Goal: Task Accomplishment & Management: Complete application form

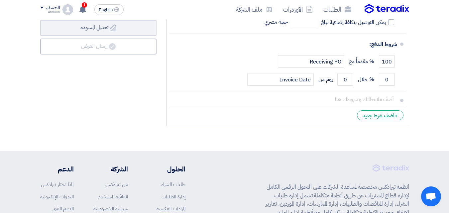
scroll to position [365, 0]
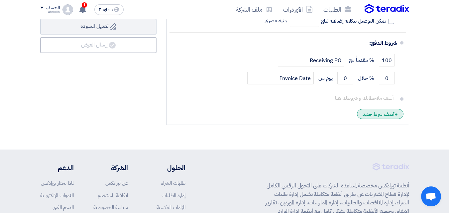
click at [377, 109] on div "+ أضف شرط جديد" at bounding box center [380, 114] width 47 height 10
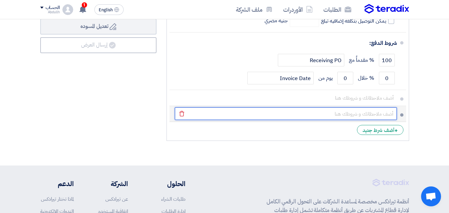
click at [375, 107] on input "text" at bounding box center [286, 113] width 222 height 13
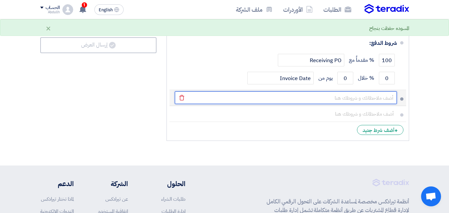
click at [377, 91] on input "text" at bounding box center [286, 97] width 222 height 13
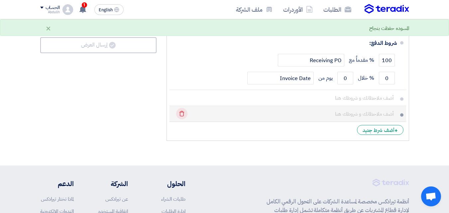
click at [184, 108] on icon "Delete" at bounding box center [181, 113] width 11 height 11
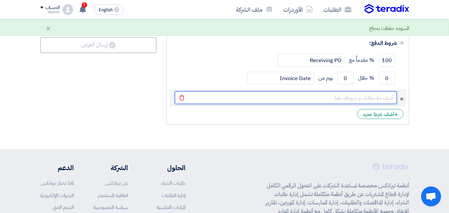
click at [332, 91] on input "text" at bounding box center [286, 97] width 222 height 13
type input "ي"
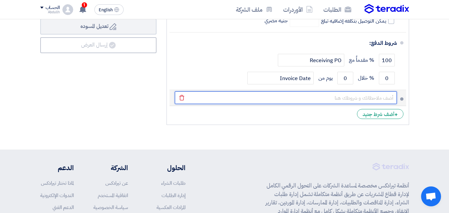
paste input "• في حالة طلب إجراء المعايرات خارج معامل الشركة يتم إضافة بند الأنتقالات علي ال…"
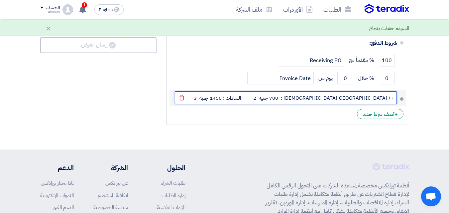
drag, startPoint x: 217, startPoint y: 87, endPoint x: 267, endPoint y: 86, distance: 50.5
click at [267, 91] on input "• في حالة طلب إجراء المعايرات خارج معامل الشركة يتم إضافة بند الأنتقالات علي ال…" at bounding box center [286, 97] width 222 height 13
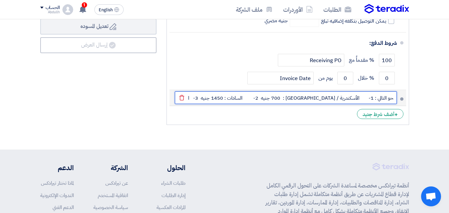
drag, startPoint x: 238, startPoint y: 87, endPoint x: 376, endPoint y: 87, distance: 138.2
click at [376, 91] on input "• في حالة طلب إجراء المعايرات خارج معامل الشركة يتم إضافة بند الأنتقالات علي ال…" at bounding box center [286, 97] width 222 height 13
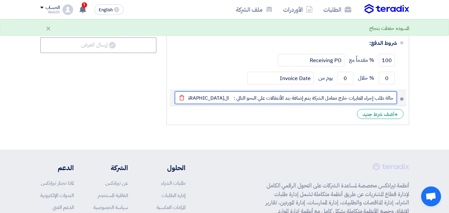
click at [394, 91] on input "• في حالة طلب إجراء المعايرات خارج معامل الشركة يتم إضافة بند الأنتقالات علي ال…" at bounding box center [286, 97] width 222 height 13
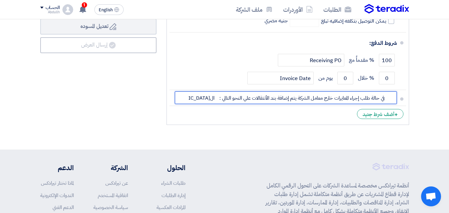
scroll to position [0, 0]
click at [388, 91] on input "• في حالة طلب إجراء المعايرات خارج معامل الشركة يتم إضافة بند الأنتقالات علي ال…" at bounding box center [286, 97] width 222 height 13
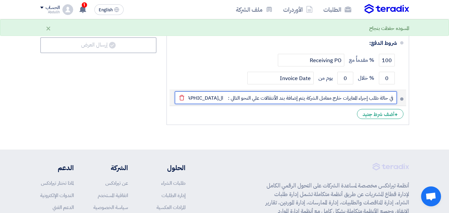
drag, startPoint x: 383, startPoint y: 87, endPoint x: 400, endPoint y: 87, distance: 16.9
click at [400, 90] on li "في حالة طلب إجراء المعايرات خارج معامل الشركة يتم إضافة بند الأنتقالات علي النح…" at bounding box center [287, 98] width 237 height 16
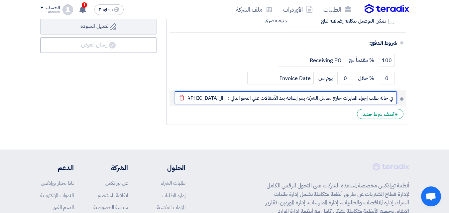
click at [216, 91] on input "في حالة طلب إجراء المعايرات خارج معامل الشركة يتم إضافة بند الأنتقالات علي النح…" at bounding box center [286, 97] width 222 height 13
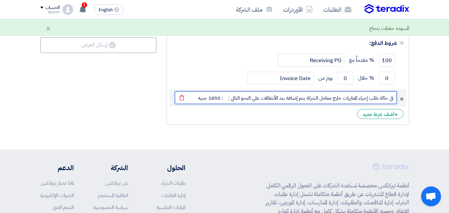
click at [223, 91] on input "في حالة طلب إجراء المعايرات خارج معامل الشركة يتم إضافة بند الأنتقالات علي النح…" at bounding box center [286, 97] width 222 height 13
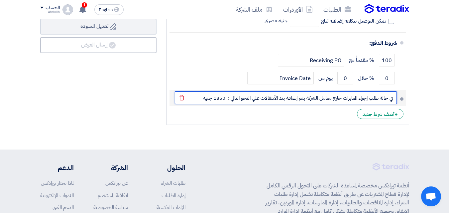
scroll to position [332, 0]
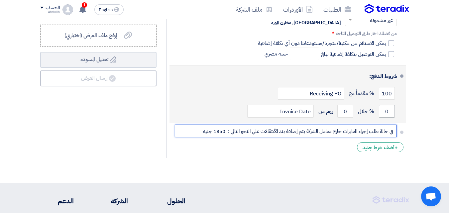
type input "في حالة طلب إجراء المعايرات خارج معامل الشركة يتم إضافة بند الأنتقالات علي النح…"
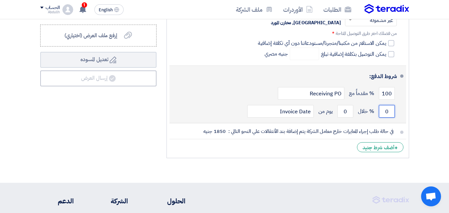
click at [385, 105] on input "0" at bounding box center [387, 111] width 16 height 13
click at [388, 105] on input "0" at bounding box center [387, 111] width 16 height 13
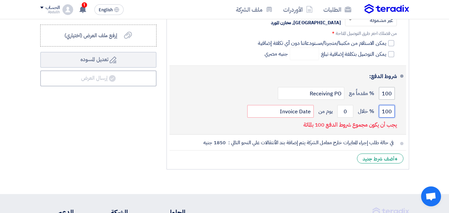
type input "100"
click at [386, 87] on input "100" at bounding box center [387, 93] width 16 height 13
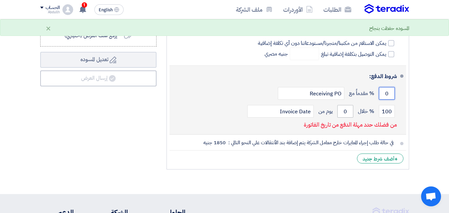
type input "0"
click at [345, 105] on input "0" at bounding box center [345, 111] width 16 height 13
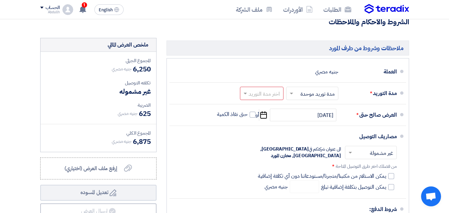
scroll to position [166, 0]
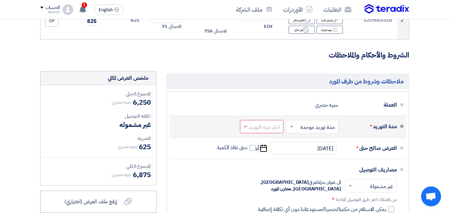
type input "7"
click at [247, 130] on span at bounding box center [244, 126] width 8 height 7
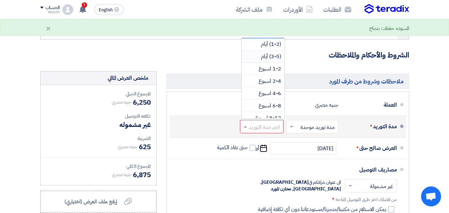
click at [269, 60] on span "(3-5) أيام" at bounding box center [271, 56] width 20 height 8
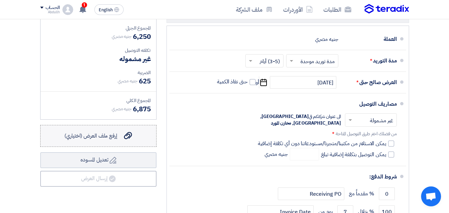
scroll to position [266, 0]
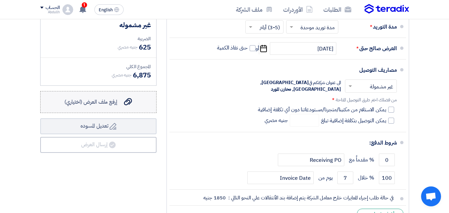
click at [130, 106] on icon "إرفع ملف العرض (اختياري)" at bounding box center [128, 102] width 8 height 8
click at [0, 0] on input "إرفع ملف العرض (اختياري) إرفع ملف العرض (اختياري)" at bounding box center [0, 0] width 0 height 0
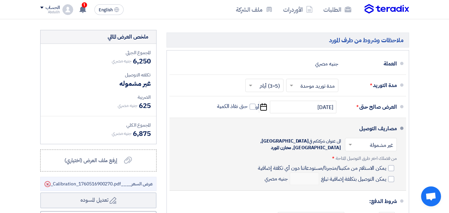
scroll to position [233, 0]
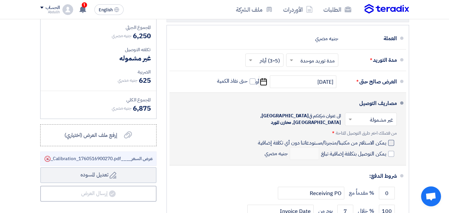
click at [389, 140] on div at bounding box center [391, 143] width 6 height 6
click at [386, 139] on input "يمكن الاستلام من مكتبنا/متجرنا/مستودعاتنا دون أي تكلفة إضافية" at bounding box center [320, 145] width 129 height 13
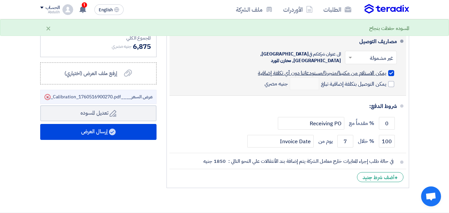
scroll to position [299, 0]
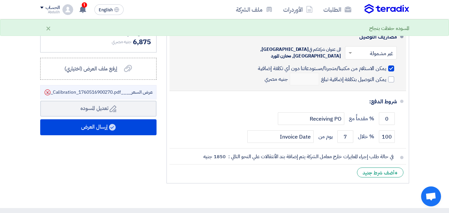
click at [393, 65] on div at bounding box center [391, 68] width 6 height 6
click at [386, 65] on input "يمكن الاستلام من مكتبنا/متجرنا/مستودعاتنا دون أي تكلفة إضافية" at bounding box center [320, 71] width 129 height 13
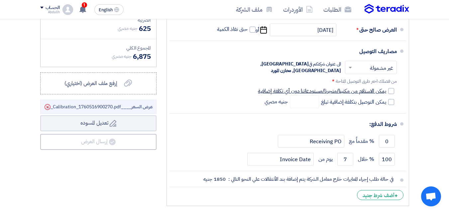
scroll to position [278, 0]
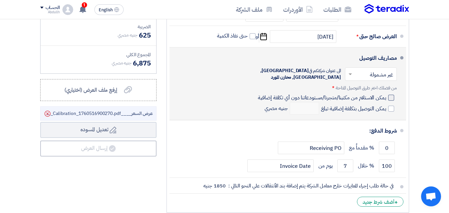
click at [390, 95] on div at bounding box center [391, 98] width 6 height 6
click at [386, 94] on input "يمكن الاستلام من مكتبنا/متجرنا/مستودعاتنا دون أي تكلفة إضافية" at bounding box center [320, 100] width 129 height 13
checkbox input "true"
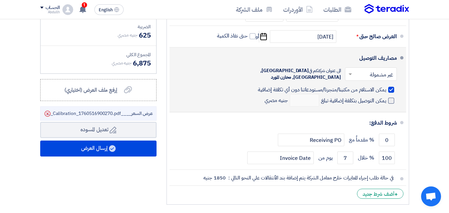
click at [391, 98] on span at bounding box center [391, 101] width 6 height 6
click at [386, 97] on input "يمكن التوصيل بتكلفة إضافية تبلغ" at bounding box center [353, 103] width 66 height 13
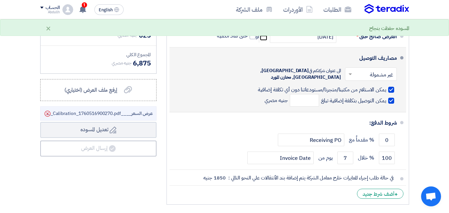
click at [391, 98] on span at bounding box center [391, 101] width 6 height 6
click at [386, 97] on input "يمكن التوصيل بتكلفة إضافية تبلغ" at bounding box center [353, 103] width 66 height 13
click at [390, 98] on span at bounding box center [391, 101] width 6 height 6
click at [386, 97] on input "يمكن التوصيل بتكلفة إضافية تبلغ" at bounding box center [353, 103] width 66 height 13
click at [390, 98] on span at bounding box center [391, 101] width 6 height 6
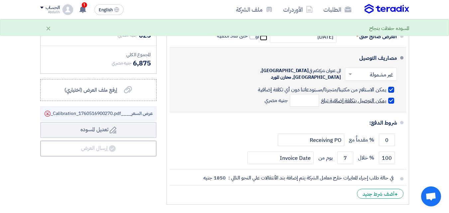
click at [386, 97] on input "يمكن التوصيل بتكلفة إضافية تبلغ" at bounding box center [353, 103] width 66 height 13
checkbox input "false"
click at [390, 87] on div at bounding box center [391, 90] width 6 height 6
click at [386, 86] on input "يمكن الاستلام من مكتبنا/متجرنا/مستودعاتنا دون أي تكلفة إضافية" at bounding box center [320, 92] width 129 height 13
checkbox input "false"
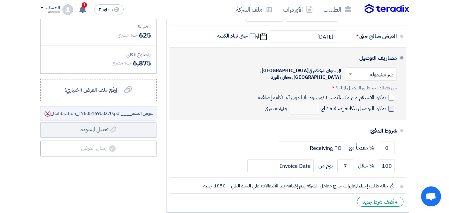
click at [387, 105] on label "يمكن التوصيل بتكلفة إضافية تبلغ" at bounding box center [357, 108] width 73 height 7
click at [386, 105] on input "يمكن التوصيل بتكلفة إضافية تبلغ" at bounding box center [353, 111] width 66 height 13
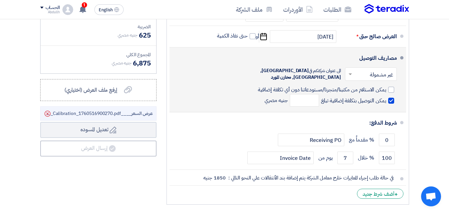
click at [392, 94] on div "يمكن التوصيل بتكلفة إضافية تبلغ جنيه مصري" at bounding box center [327, 100] width 139 height 13
click at [392, 98] on span at bounding box center [391, 101] width 6 height 6
click at [386, 97] on input "يمكن التوصيل بتكلفة إضافية تبلغ" at bounding box center [353, 103] width 66 height 13
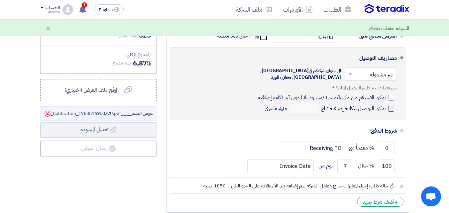
click at [392, 106] on span at bounding box center [391, 109] width 6 height 6
click at [386, 105] on input "يمكن التوصيل بتكلفة إضافية تبلغ" at bounding box center [353, 111] width 66 height 13
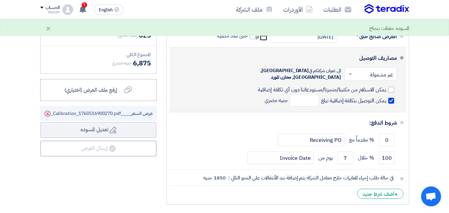
click at [391, 98] on span at bounding box center [391, 101] width 6 height 6
click at [386, 97] on input "يمكن التوصيل بتكلفة إضافية تبلغ" at bounding box center [353, 103] width 66 height 13
checkbox input "false"
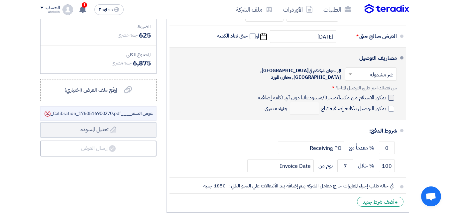
click at [392, 95] on div at bounding box center [391, 98] width 6 height 6
click at [386, 94] on input "يمكن الاستلام من مكتبنا/متجرنا/مستودعاتنا دون أي تكلفة إضافية" at bounding box center [320, 100] width 129 height 13
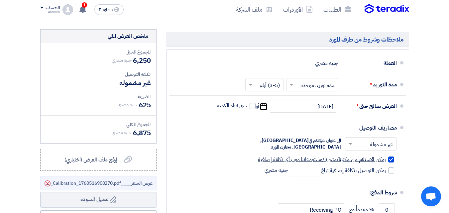
scroll to position [299, 0]
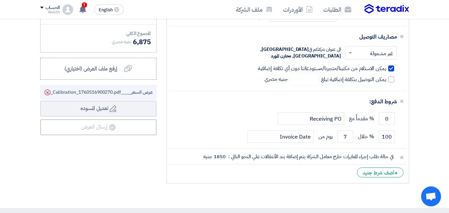
click at [119, 155] on div "ملخص العرض المالي المجموع الجزئي جنيه مصري 6,250 تكلفه التوصيل" at bounding box center [98, 62] width 126 height 248
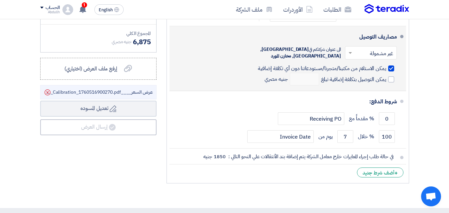
click at [390, 65] on div at bounding box center [391, 68] width 6 height 6
click at [386, 65] on input "يمكن الاستلام من مكتبنا/متجرنا/مستودعاتنا دون أي تكلفة إضافية" at bounding box center [320, 71] width 129 height 13
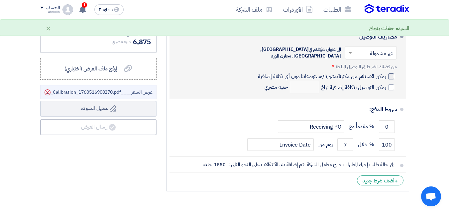
click at [391, 73] on div at bounding box center [391, 76] width 6 height 6
click at [386, 73] on input "يمكن الاستلام من مكتبنا/متجرنا/مستودعاتنا دون أي تكلفة إضافية" at bounding box center [320, 79] width 129 height 13
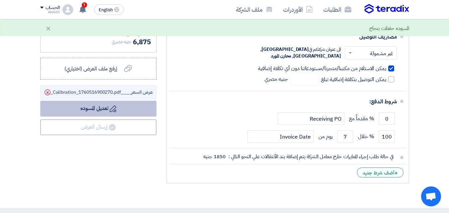
click at [99, 116] on button "Draft تعديل المسوده" at bounding box center [98, 109] width 116 height 16
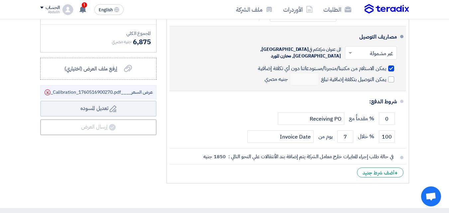
click at [393, 65] on div at bounding box center [391, 68] width 6 height 6
click at [386, 65] on input "يمكن الاستلام من مكتبنا/متجرنا/مستودعاتنا دون أي تكلفة إضافية" at bounding box center [320, 71] width 129 height 13
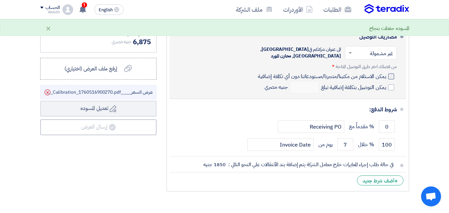
click at [393, 73] on div at bounding box center [391, 76] width 6 height 6
click at [386, 73] on input "يمكن الاستلام من مكتبنا/متجرنا/مستودعاتنا دون أي تكلفة إضافية" at bounding box center [320, 79] width 129 height 13
checkbox input "true"
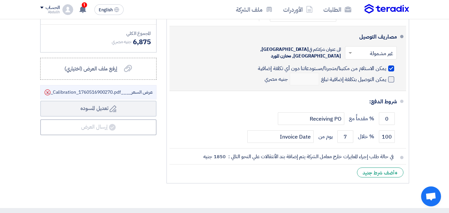
click at [389, 76] on span at bounding box center [391, 79] width 6 height 6
click at [386, 76] on input "يمكن التوصيل بتكلفة إضافية تبلغ" at bounding box center [353, 82] width 66 height 13
click at [389, 76] on span at bounding box center [391, 79] width 6 height 6
click at [386, 76] on input "يمكن التوصيل بتكلفة إضافية تبلغ" at bounding box center [353, 82] width 66 height 13
checkbox input "false"
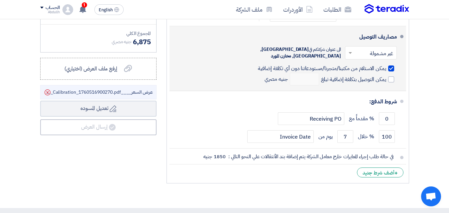
click at [389, 65] on div at bounding box center [391, 68] width 6 height 6
click at [386, 65] on input "يمكن الاستلام من مكتبنا/متجرنا/مستودعاتنا دون أي تكلفة إضافية" at bounding box center [320, 71] width 129 height 13
checkbox input "false"
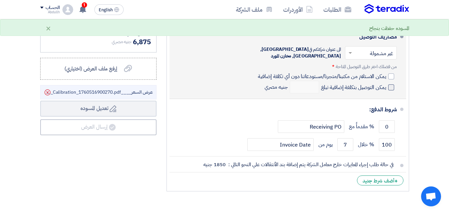
click at [390, 84] on span at bounding box center [391, 87] width 6 height 6
click at [386, 84] on input "يمكن التوصيل بتكلفة إضافية تبلغ" at bounding box center [353, 90] width 66 height 13
checkbox input "true"
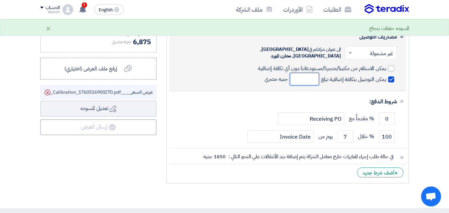
click at [308, 73] on input "number" at bounding box center [304, 79] width 29 height 13
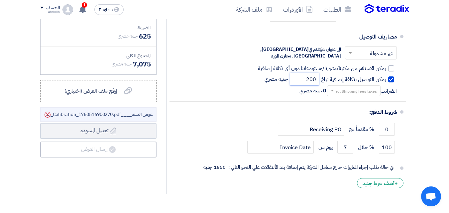
type input "200"
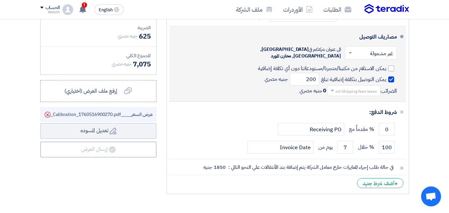
click at [393, 76] on span at bounding box center [391, 79] width 6 height 6
click at [386, 76] on input "يمكن التوصيل بتكلفة إضافية تبلغ" at bounding box center [353, 82] width 66 height 13
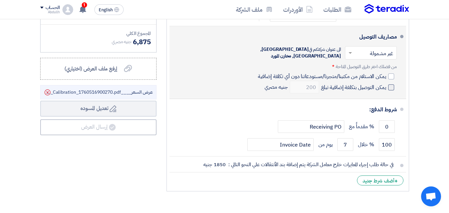
click at [391, 84] on span at bounding box center [391, 87] width 6 height 6
click at [386, 84] on input "يمكن التوصيل بتكلفة إضافية تبلغ" at bounding box center [353, 90] width 66 height 13
checkbox input "true"
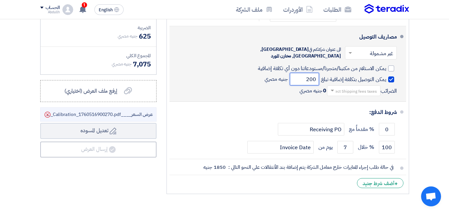
click at [309, 73] on input "200" at bounding box center [304, 79] width 29 height 13
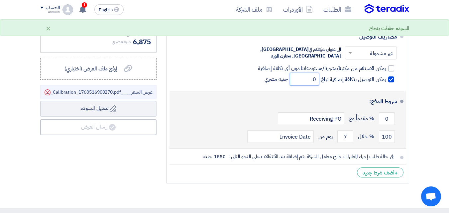
type input "0"
click at [259, 98] on div "شروط الدفع:" at bounding box center [288, 102] width 217 height 16
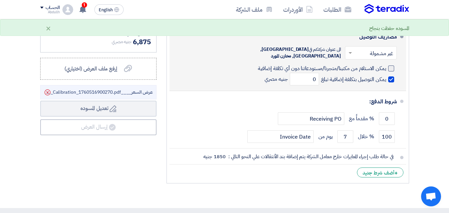
click at [389, 65] on div at bounding box center [391, 68] width 6 height 6
click at [386, 65] on input "يمكن الاستلام من مكتبنا/متجرنا/مستودعاتنا دون أي تكلفة إضافية" at bounding box center [320, 71] width 129 height 13
checkbox input "true"
click at [390, 76] on span at bounding box center [391, 79] width 6 height 6
click at [386, 76] on input "يمكن التوصيل بتكلفة إضافية تبلغ" at bounding box center [353, 82] width 66 height 13
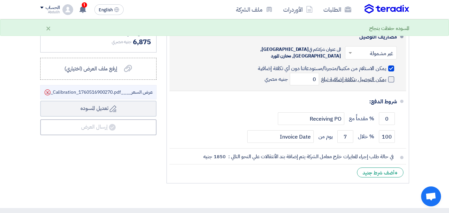
checkbox input "false"
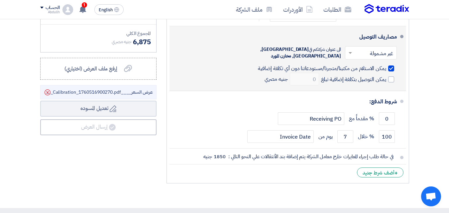
click at [401, 38] on span at bounding box center [401, 36] width 3 height 3
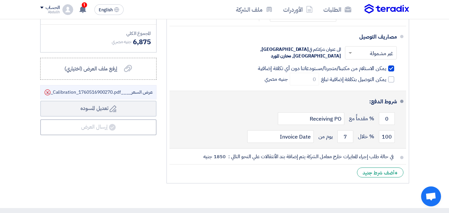
click at [402, 100] on span at bounding box center [401, 101] width 3 height 3
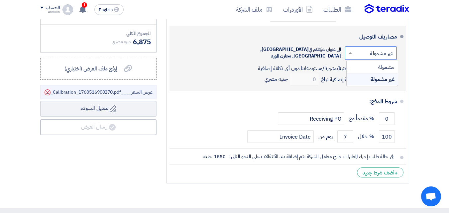
click at [345, 49] on span at bounding box center [349, 52] width 8 height 7
click at [346, 61] on div "مشمولة" at bounding box center [371, 67] width 51 height 12
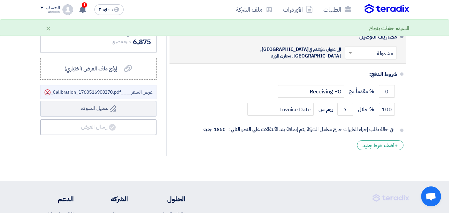
click at [345, 49] on span at bounding box center [349, 52] width 8 height 7
click at [346, 73] on div "غير مشمولة" at bounding box center [371, 79] width 51 height 12
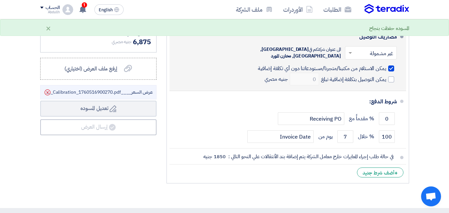
click at [388, 65] on div at bounding box center [391, 68] width 6 height 6
click at [386, 65] on input "يمكن الاستلام من مكتبنا/متجرنا/مستودعاتنا دون أي تكلفة إضافية" at bounding box center [320, 71] width 129 height 13
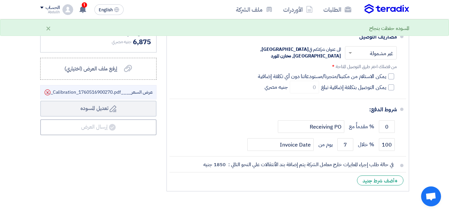
click at [396, 30] on div "المسوده حفظت بنجاح" at bounding box center [389, 29] width 40 height 8
click at [46, 27] on div "×" at bounding box center [49, 28] width 6 height 8
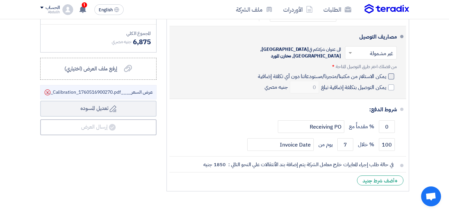
click at [392, 73] on div at bounding box center [391, 76] width 6 height 6
click at [386, 73] on input "يمكن الاستلام من مكتبنا/متجرنا/مستودعاتنا دون أي تكلفة إضافية" at bounding box center [320, 79] width 129 height 13
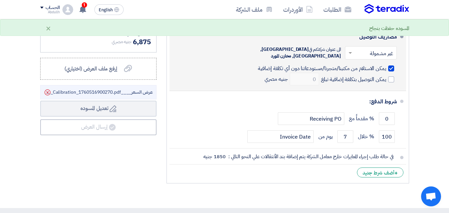
click at [392, 65] on div at bounding box center [391, 68] width 6 height 6
click at [386, 65] on input "يمكن الاستلام من مكتبنا/متجرنا/مستودعاتنا دون أي تكلفة إضافية" at bounding box center [320, 71] width 129 height 13
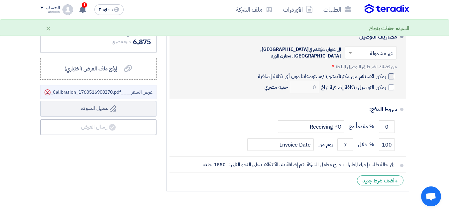
click at [392, 73] on div at bounding box center [391, 76] width 6 height 6
click at [386, 73] on input "يمكن الاستلام من مكتبنا/متجرنا/مستودعاتنا دون أي تكلفة إضافية" at bounding box center [320, 79] width 129 height 13
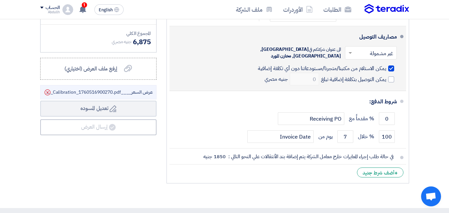
click at [392, 65] on div at bounding box center [391, 68] width 6 height 6
click at [386, 65] on input "يمكن الاستلام من مكتبنا/متجرنا/مستودعاتنا دون أي تكلفة إضافية" at bounding box center [320, 71] width 129 height 13
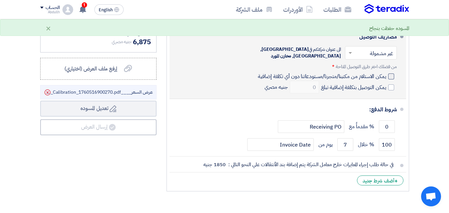
click at [389, 73] on div at bounding box center [391, 76] width 6 height 6
click at [386, 73] on input "يمكن الاستلام من مكتبنا/متجرنا/مستودعاتنا دون أي تكلفة إضافية" at bounding box center [320, 79] width 129 height 13
checkbox input "true"
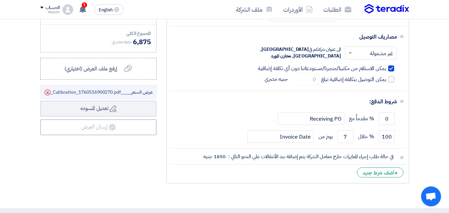
click at [101, 168] on div "ملخص العرض المالي المجموع الجزئي جنيه مصري 6,250 تكلفه التوصيل" at bounding box center [98, 62] width 126 height 248
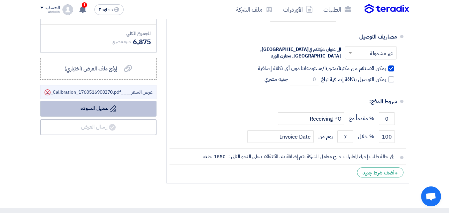
click at [97, 115] on button "Draft تعديل المسوده" at bounding box center [98, 109] width 116 height 16
drag, startPoint x: 114, startPoint y: 114, endPoint x: 102, endPoint y: 114, distance: 12.6
click at [102, 114] on button "Draft تعديل المسوده" at bounding box center [98, 109] width 116 height 16
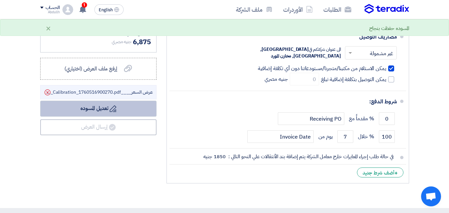
click at [74, 117] on button "Draft تعديل المسوده" at bounding box center [98, 109] width 116 height 16
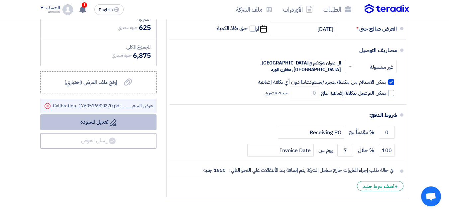
scroll to position [270, 0]
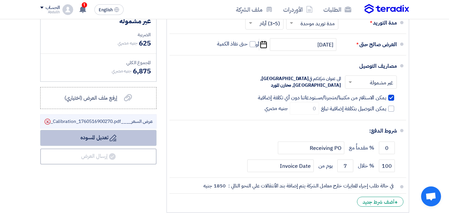
click at [106, 145] on button "Draft تعديل المسوده" at bounding box center [98, 138] width 116 height 16
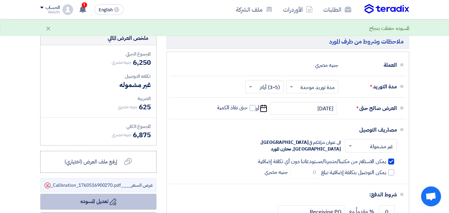
scroll to position [203, 0]
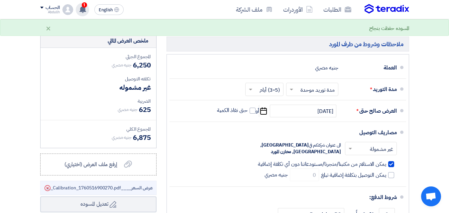
click at [87, 11] on div "1 تم نشر طلب عروض أسعار جديد - شاهد التفاصيل 21 hours ago تم نشر طلب عروض أسعار…" at bounding box center [82, 9] width 13 height 13
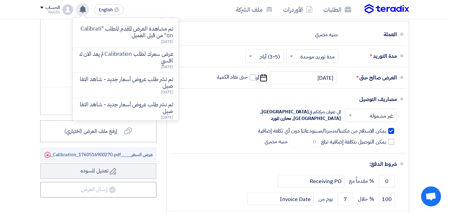
scroll to position [0, 0]
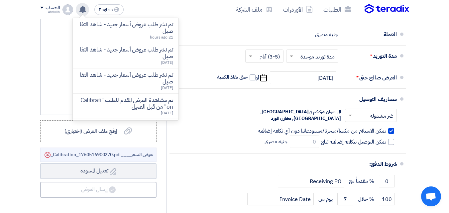
click at [26, 46] on section "تفاصيل الطلب # الكود/الموديل البيان/الوصف الكمية/العدد سعر الوحدة (EGP) الضرائب…" at bounding box center [224, 47] width 449 height 445
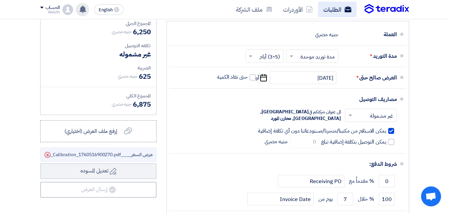
click at [333, 12] on link "الطلبات" at bounding box center [337, 10] width 39 height 16
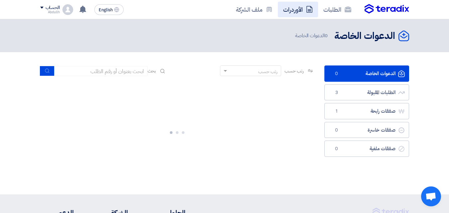
click at [308, 10] on icon at bounding box center [309, 9] width 7 height 7
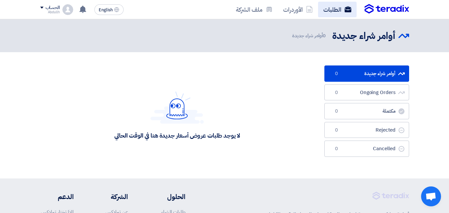
click at [330, 8] on link "الطلبات" at bounding box center [337, 10] width 39 height 16
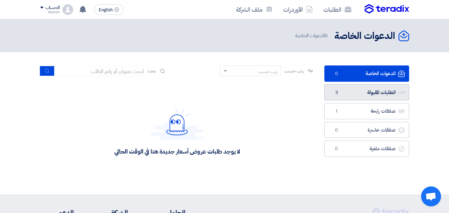
click at [350, 91] on link "الطلبات المقبولة الطلبات المقبولة 3" at bounding box center [366, 92] width 85 height 16
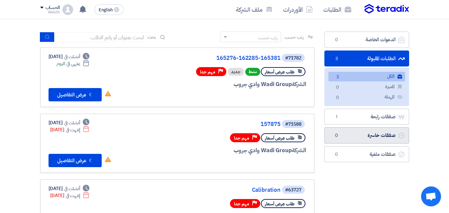
scroll to position [33, 0]
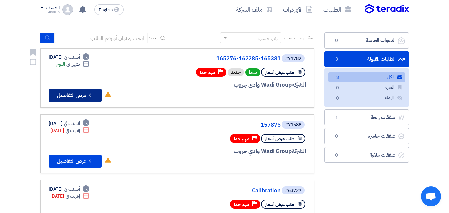
click at [76, 93] on button "Check details عرض التفاصيل" at bounding box center [75, 95] width 53 height 13
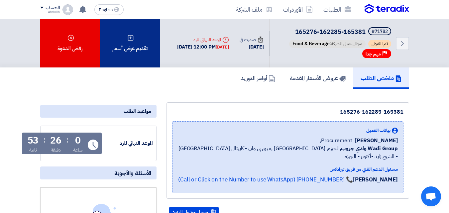
click at [134, 40] on div "تقديم عرض أسعار" at bounding box center [130, 43] width 60 height 48
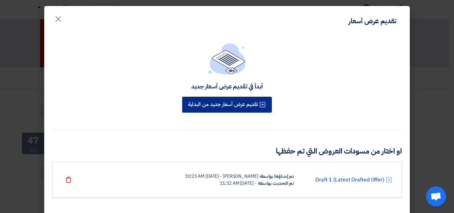
click at [218, 103] on button "تقديم عرض أسعار جديد من البداية" at bounding box center [227, 105] width 90 height 16
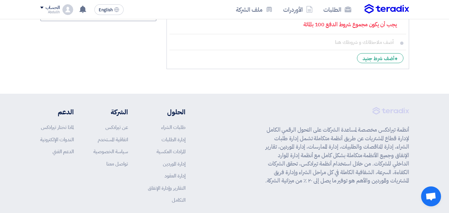
scroll to position [387, 0]
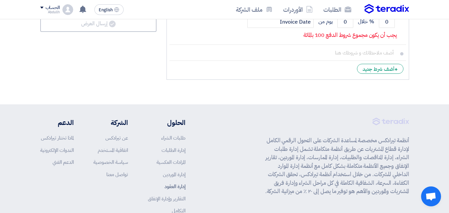
click at [177, 183] on link "إدارة العقود" at bounding box center [174, 186] width 21 height 7
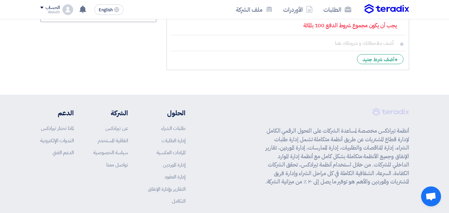
scroll to position [399, 0]
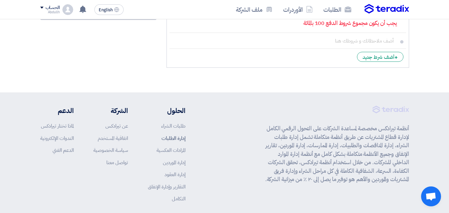
click at [169, 135] on link "إدارة الطلبات" at bounding box center [173, 138] width 24 height 7
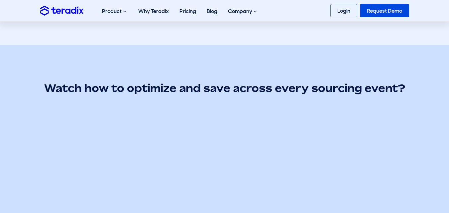
scroll to position [66, 0]
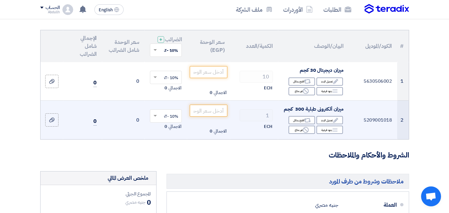
scroll to position [66, 0]
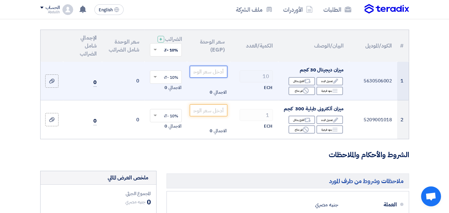
click at [212, 77] on input "number" at bounding box center [208, 72] width 37 height 12
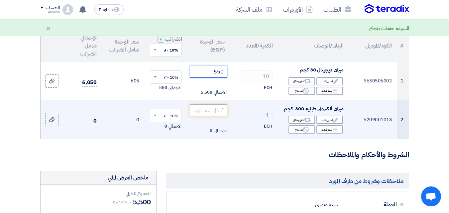
type input "550"
click at [214, 116] on input "number" at bounding box center [208, 110] width 37 height 12
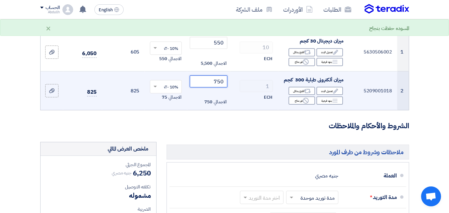
scroll to position [166, 0]
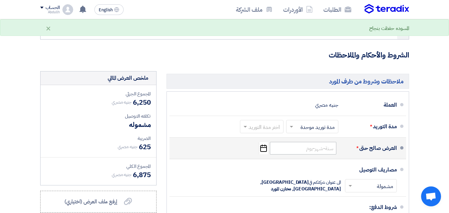
type input "750"
click at [297, 154] on input at bounding box center [303, 148] width 66 height 13
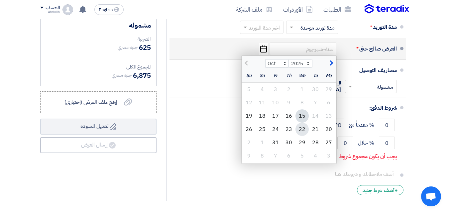
scroll to position [266, 0]
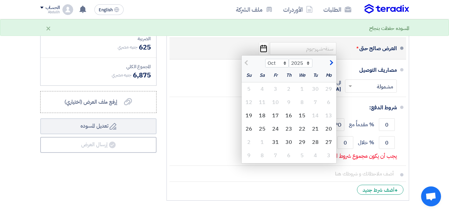
click at [330, 66] on span "button" at bounding box center [331, 62] width 4 height 7
select select "11"
click at [265, 122] on div "15" at bounding box center [261, 115] width 13 height 13
type input "[DATE]"
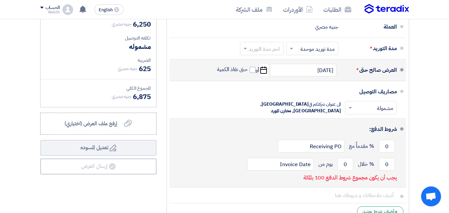
scroll to position [233, 0]
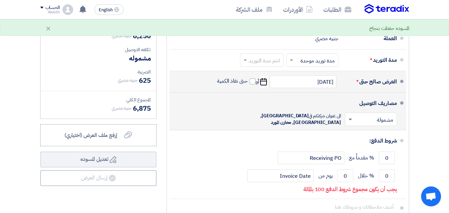
click at [348, 119] on span at bounding box center [349, 120] width 3 height 2
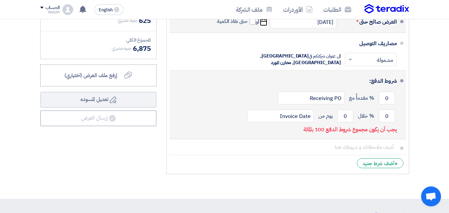
scroll to position [299, 0]
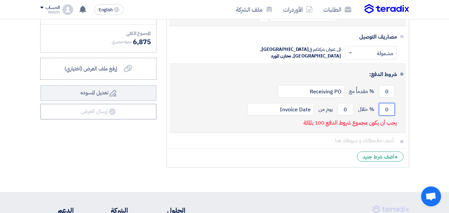
click at [386, 103] on input "0" at bounding box center [387, 109] width 16 height 13
click at [389, 103] on input "0" at bounding box center [387, 109] width 16 height 13
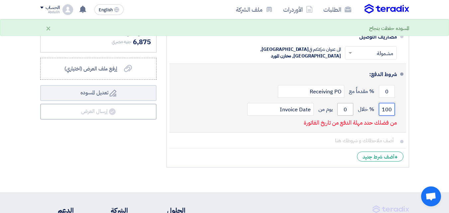
type input "100"
click at [345, 103] on input "0" at bounding box center [345, 109] width 16 height 13
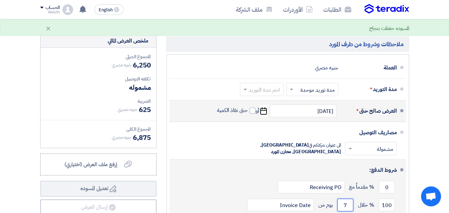
scroll to position [199, 0]
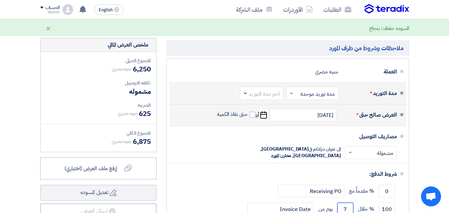
type input "7"
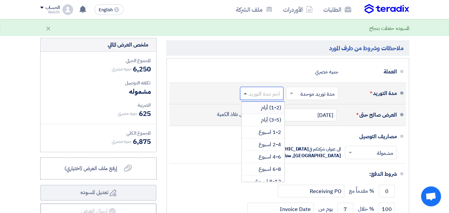
click at [244, 94] on span at bounding box center [245, 94] width 3 height 2
click at [270, 124] on span "(3-5) أيام" at bounding box center [271, 120] width 20 height 8
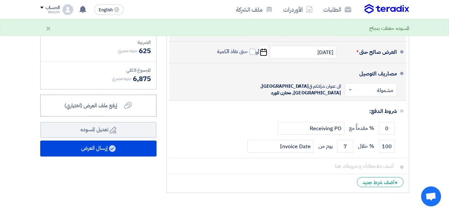
scroll to position [266, 0]
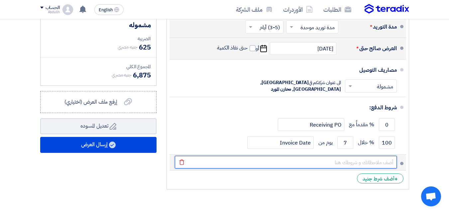
click at [374, 156] on input "text" at bounding box center [286, 162] width 222 height 13
type input "في حالة طلب إجراء المعايرات خارج معامل الشركة يتم إضافة بند الأنتقالات علي النح…"
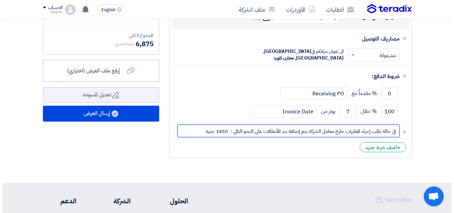
scroll to position [299, 0]
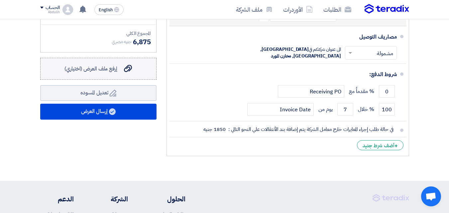
click at [116, 71] on span "إرفع ملف العرض (اختياري)" at bounding box center [90, 69] width 53 height 8
click at [0, 0] on input "إرفع ملف العرض (اختياري) إرفع ملف العرض (اختياري)" at bounding box center [0, 0] width 0 height 0
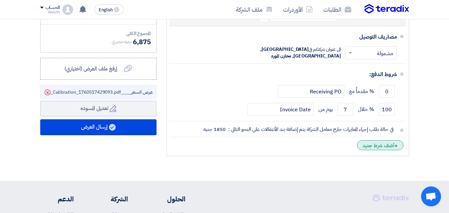
click at [379, 140] on div "+ أضف شرط جديد" at bounding box center [380, 145] width 47 height 10
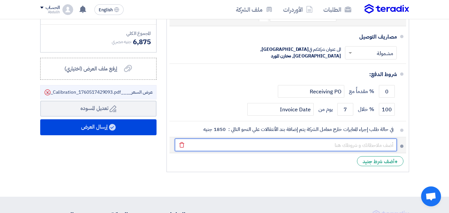
click at [356, 139] on input "text" at bounding box center [286, 145] width 222 height 13
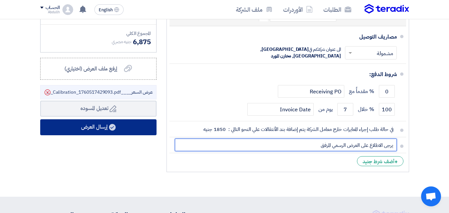
type input "يرجى الاطلاع على العرض الرسمي المرفق"
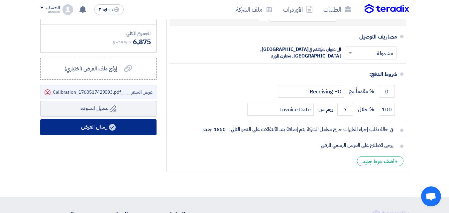
click at [120, 131] on button "إرسال العرض" at bounding box center [98, 127] width 116 height 16
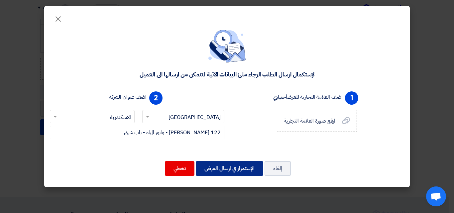
click at [236, 168] on button "الإستمرار في ارسال العرض" at bounding box center [229, 168] width 67 height 15
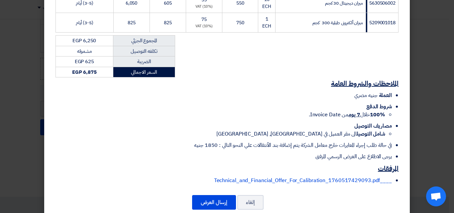
scroll to position [147, 0]
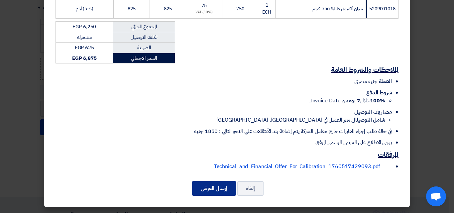
click at [212, 188] on button "إرسال العرض" at bounding box center [214, 188] width 44 height 15
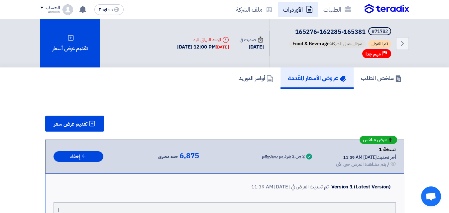
click at [306, 12] on icon at bounding box center [309, 9] width 7 height 7
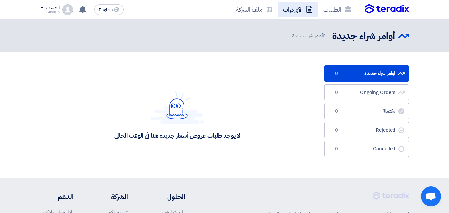
click at [302, 10] on link "الأوردرات" at bounding box center [298, 10] width 40 height 16
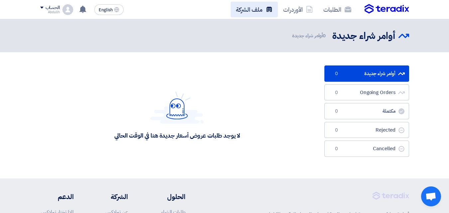
click at [248, 12] on link "ملف الشركة" at bounding box center [254, 10] width 47 height 16
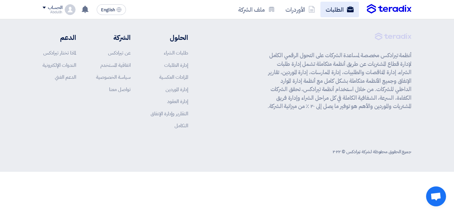
click at [323, 9] on link "الطلبات" at bounding box center [339, 10] width 39 height 16
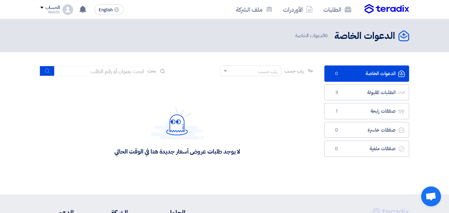
click at [373, 9] on img at bounding box center [386, 9] width 45 height 10
click at [374, 16] on div "الطلبات الأوردرات ملف الشركة" at bounding box center [298, 10] width 221 height 16
click at [382, 11] on img at bounding box center [386, 9] width 45 height 10
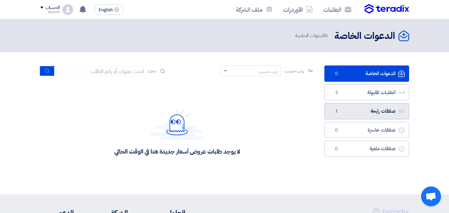
click at [374, 107] on link "صفقات رابحة صفقات رابحة 1" at bounding box center [366, 111] width 85 height 16
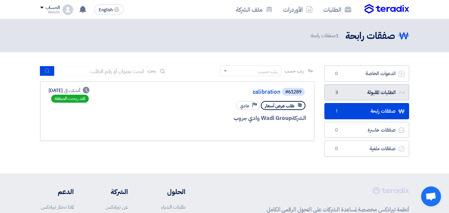
click at [375, 93] on link "الطلبات المقبولة الطلبات المقبولة 3" at bounding box center [366, 92] width 85 height 16
